Goal: Information Seeking & Learning: Learn about a topic

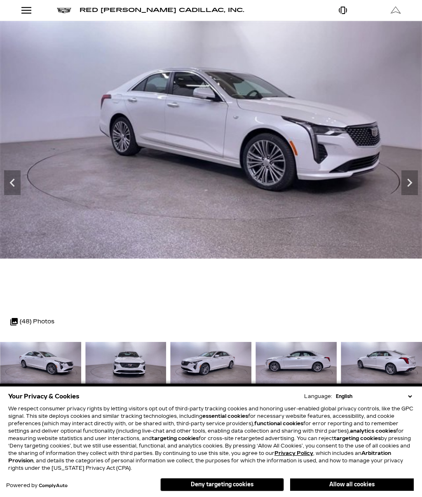
click at [411, 183] on icon "Next" at bounding box center [409, 183] width 5 height 8
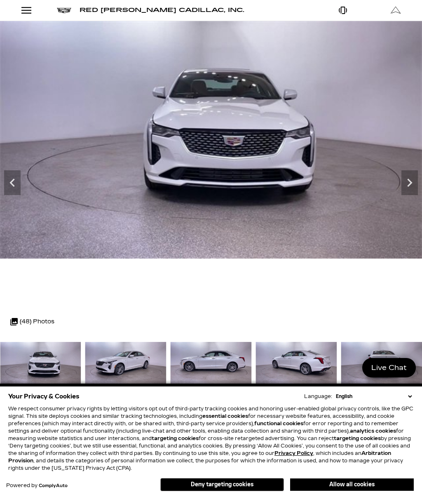
click at [409, 188] on icon "Next" at bounding box center [410, 182] width 16 height 16
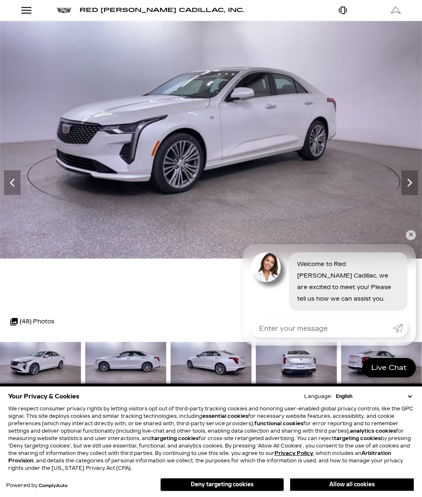
click at [411, 184] on icon "Next" at bounding box center [409, 183] width 5 height 8
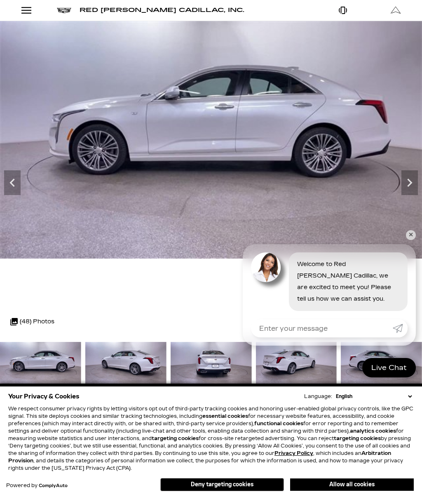
click at [414, 240] on img at bounding box center [211, 140] width 422 height 238
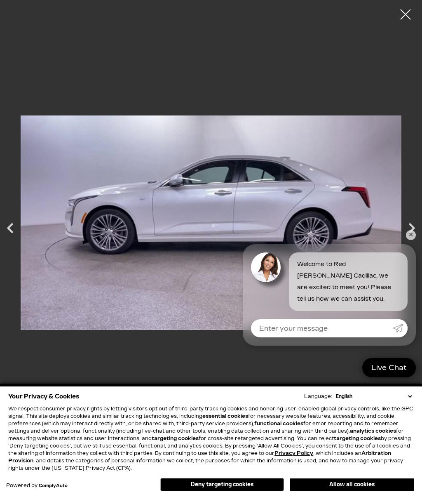
click at [414, 241] on div "Next" at bounding box center [412, 228] width 21 height 29
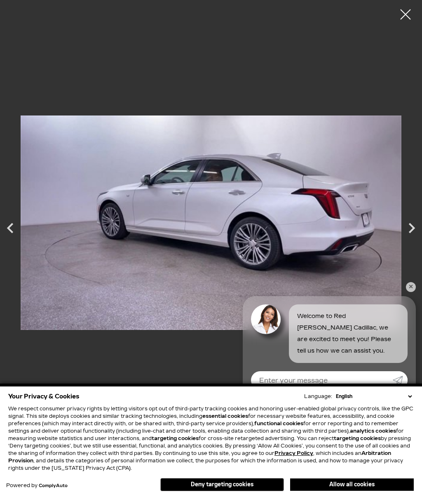
click at [414, 296] on div "Welcome to Red [PERSON_NAME] Cadillac, we are excited to meet you! Please tell …" at bounding box center [329, 329] width 173 height 67
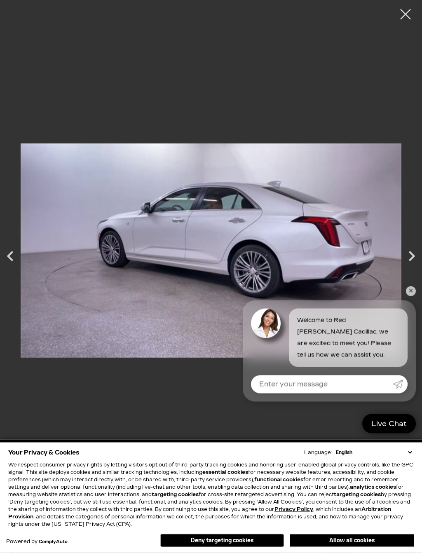
scroll to position [222, 0]
click at [412, 289] on link "✕" at bounding box center [411, 292] width 10 height 10
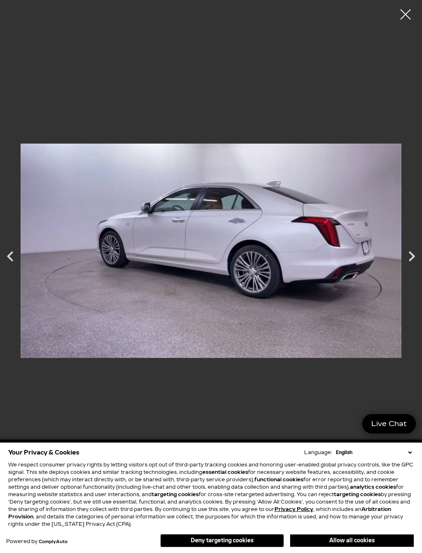
click at [405, 259] on icon "Next" at bounding box center [412, 256] width 21 height 21
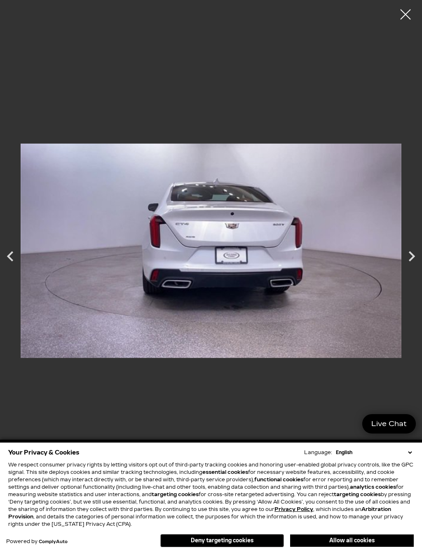
click at [412, 256] on icon "Next" at bounding box center [412, 256] width 21 height 21
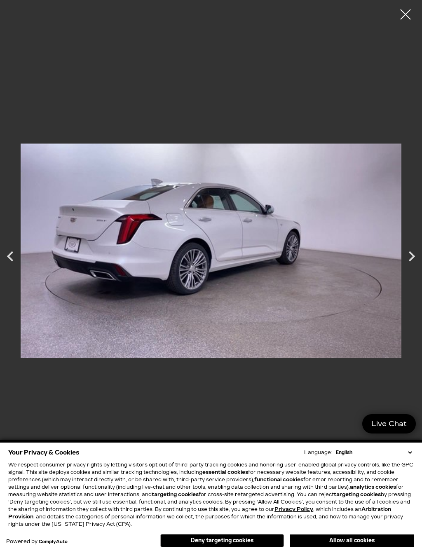
click at [413, 252] on icon "Next" at bounding box center [412, 256] width 21 height 21
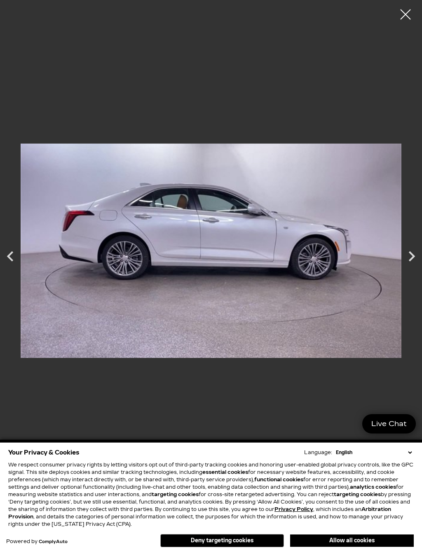
click at [411, 259] on icon "Next" at bounding box center [412, 256] width 6 height 10
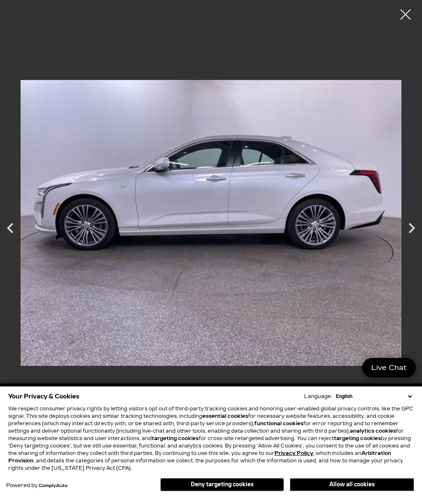
scroll to position [0, 0]
